Goal: Register for event/course

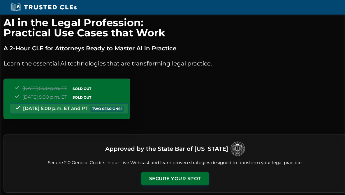
click at [130, 109] on div "Tuesday, September 23 | 5:00 p.m. ET SOLD OUT Thursday, September 25 | 5:00 p.m…" at bounding box center [66, 99] width 127 height 41
click at [88, 109] on div "Tuesday, September 23 | 5:00 p.m. ET SOLD OUT Thursday, September 25 | 5:00 p.m…" at bounding box center [66, 99] width 127 height 41
click at [108, 108] on div "Tuesday, September 23 | 5:00 p.m. ET SOLD OUT Thursday, September 25 | 5:00 p.m…" at bounding box center [66, 99] width 127 height 41
click at [173, 180] on button "Secure Your Spot" at bounding box center [175, 178] width 68 height 13
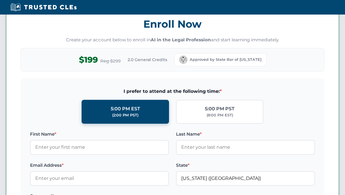
scroll to position [506, 0]
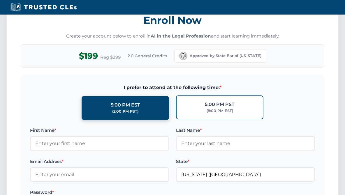
click at [209, 106] on div "5:00 PM PST" at bounding box center [220, 105] width 30 height 8
click at [0, 0] on input "5:00 PM PST (8:00 PM EST)" at bounding box center [0, 0] width 0 height 0
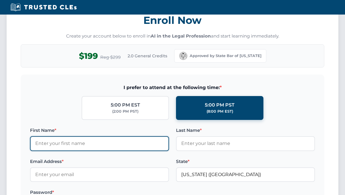
drag, startPoint x: 47, startPoint y: 145, endPoint x: 51, endPoint y: 145, distance: 4.4
click at [51, 145] on input "First Name *" at bounding box center [99, 143] width 139 height 15
type input "[PERSON_NAME]"
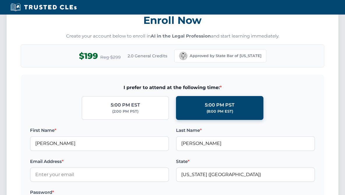
type input "[EMAIL_ADDRESS][DOMAIN_NAME]"
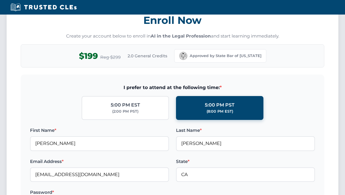
type input "[US_STATE] ([GEOGRAPHIC_DATA])"
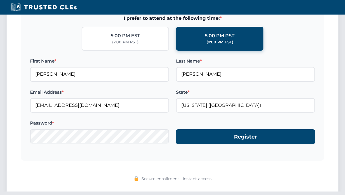
scroll to position [576, 0]
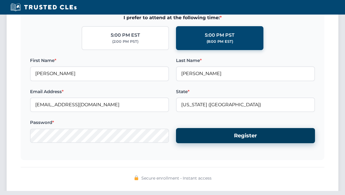
click at [244, 139] on button "Register" at bounding box center [245, 135] width 139 height 15
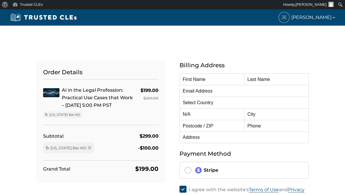
type input "[PERSON_NAME]"
type input "[EMAIL_ADDRESS][DOMAIN_NAME]"
select select "United States"
radio input "true"
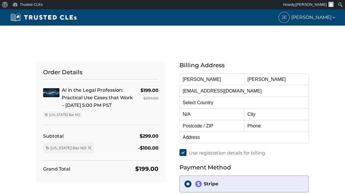
select select "California"
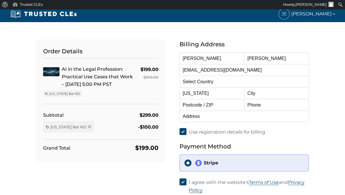
scroll to position [70, 0]
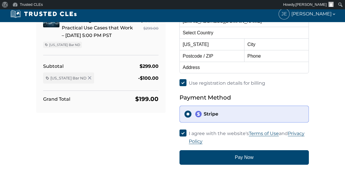
click at [213, 113] on div "Stripe" at bounding box center [249, 114] width 109 height 7
click at [192, 113] on input "Stripe" at bounding box center [188, 114] width 7 height 7
click at [237, 115] on div "Stripe" at bounding box center [249, 114] width 109 height 7
click at [192, 115] on input "Stripe" at bounding box center [188, 114] width 7 height 7
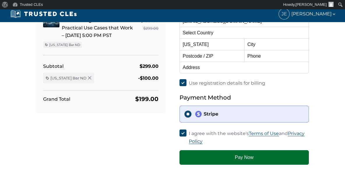
click at [241, 159] on button "Pay Now" at bounding box center [244, 157] width 129 height 15
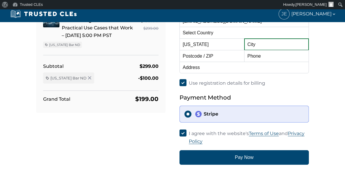
click at [249, 42] on input "text" at bounding box center [276, 44] width 65 height 12
type input "San Francisco"
type input "94133"
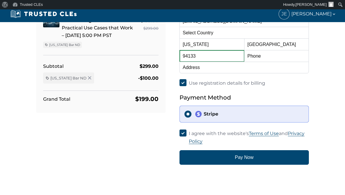
type input "4158725151"
type input "955 Green Street, Apt. 3"
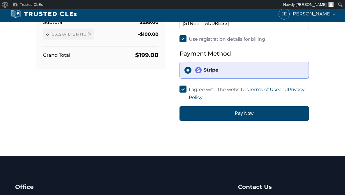
scroll to position [140, 0]
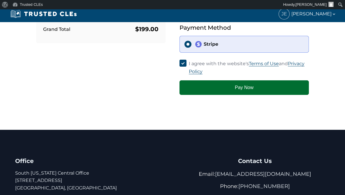
click at [246, 89] on button "Pay Now" at bounding box center [244, 87] width 129 height 15
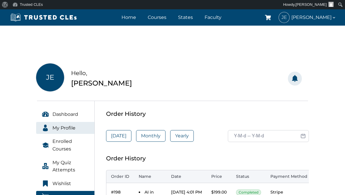
click at [58, 128] on span "My Profile" at bounding box center [63, 129] width 23 height 8
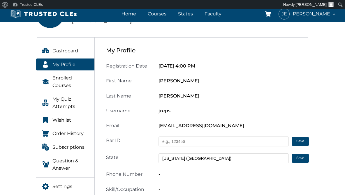
scroll to position [93, 0]
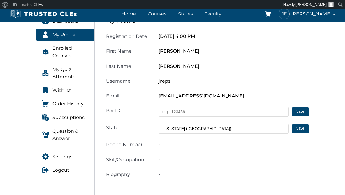
click at [171, 114] on input "text" at bounding box center [224, 112] width 130 height 10
type input "80003"
click at [171, 141] on div "-" at bounding box center [233, 145] width 157 height 8
click at [165, 146] on div "-" at bounding box center [233, 145] width 157 height 8
click at [140, 144] on span "Phone Number" at bounding box center [124, 145] width 36 height 6
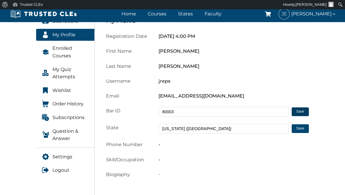
click at [295, 113] on button "Save" at bounding box center [300, 112] width 17 height 9
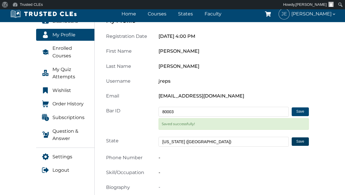
click at [299, 143] on button "Save" at bounding box center [300, 142] width 17 height 9
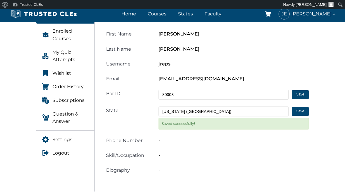
scroll to position [117, 0]
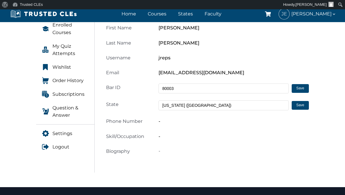
click at [158, 123] on div "-" at bounding box center [233, 122] width 157 height 8
click at [111, 139] on div "Skill/Occupation" at bounding box center [129, 137] width 52 height 8
click at [115, 155] on div "Biography" at bounding box center [129, 152] width 52 height 8
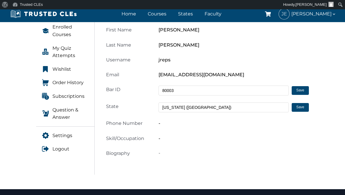
scroll to position [140, 0]
